Goal: Navigation & Orientation: Find specific page/section

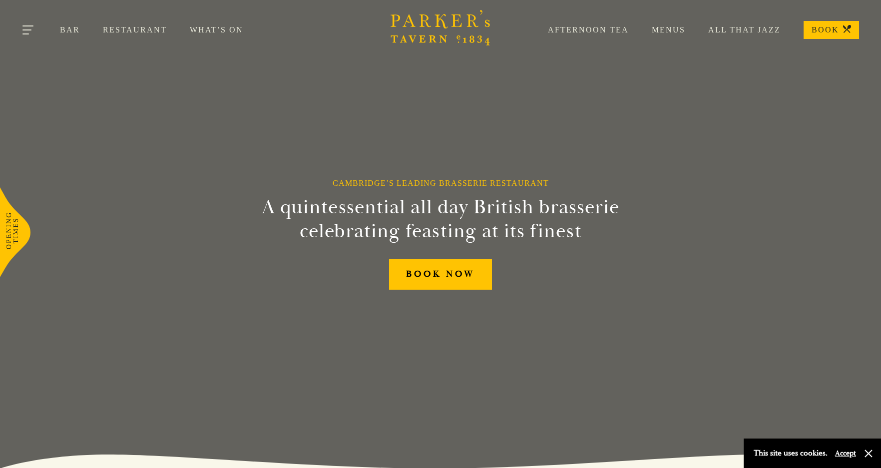
click at [28, 31] on button "Toggle navigation" at bounding box center [28, 31] width 42 height 42
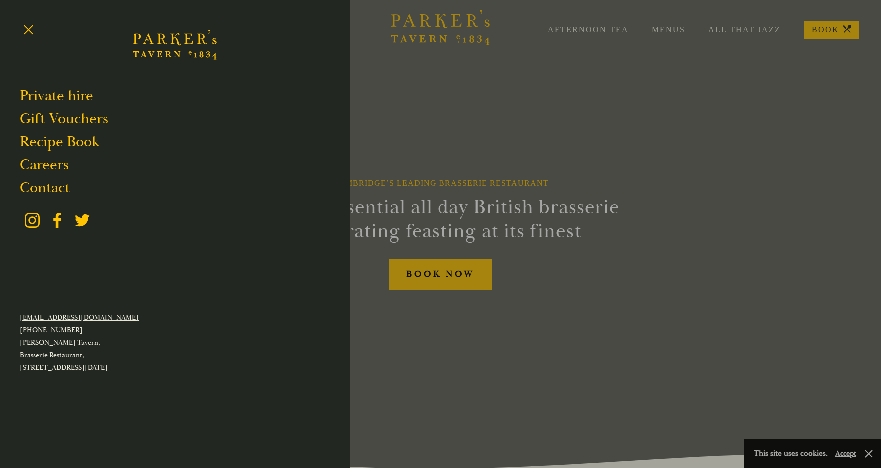
click at [467, 172] on div at bounding box center [440, 234] width 881 height 468
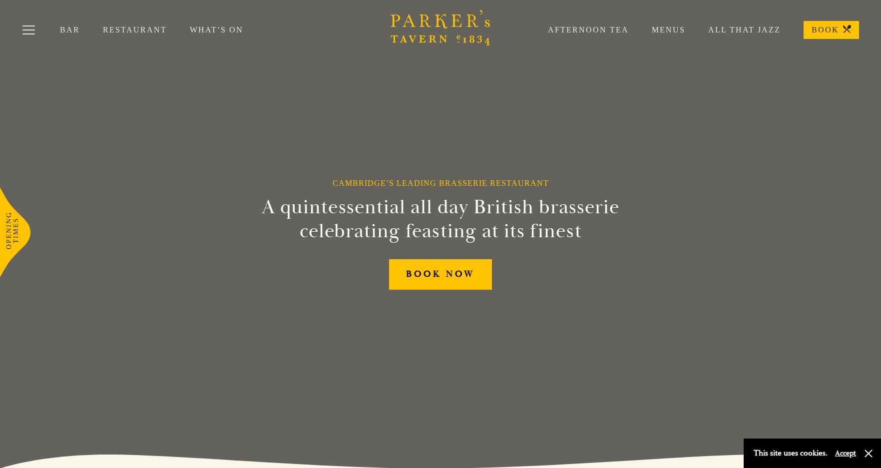
click at [678, 24] on div "Afternoon Tea Menus All That Jazz BOOK" at bounding box center [692, 30] width 334 height 18
click at [678, 30] on link "Menus" at bounding box center [657, 30] width 56 height 10
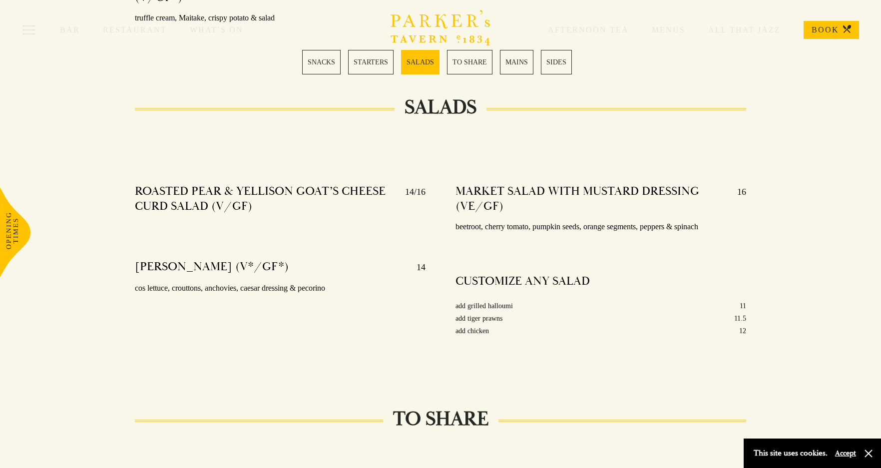
scroll to position [1149, 0]
